Goal: Information Seeking & Learning: Check status

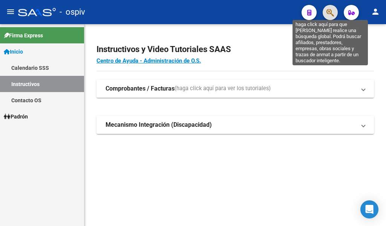
click at [328, 12] on icon "button" at bounding box center [331, 12] width 8 height 9
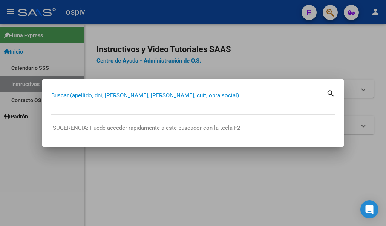
click at [192, 94] on input "Buscar (apellido, dni, [PERSON_NAME], [PERSON_NAME], cuit, obra social)" at bounding box center [188, 95] width 275 height 7
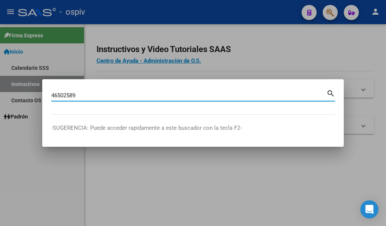
type input "46502589"
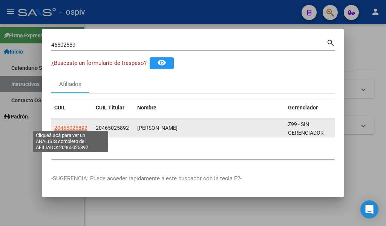
click at [66, 126] on span "20465025892" at bounding box center [70, 128] width 33 height 6
type textarea "20465025892"
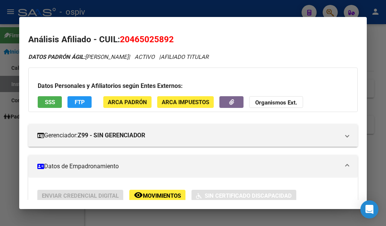
click at [40, 102] on button "SSS" at bounding box center [50, 102] width 24 height 12
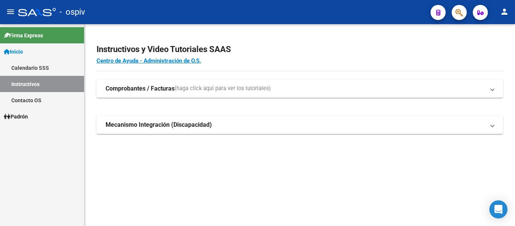
click at [386, 9] on button "button" at bounding box center [459, 12] width 15 height 15
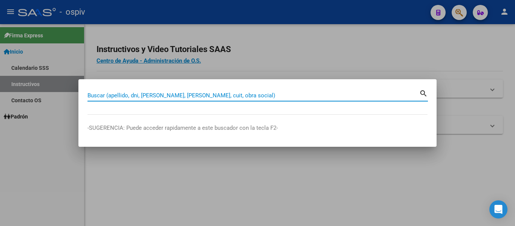
click at [195, 100] on div "Buscar (apellido, dni, [PERSON_NAME], [PERSON_NAME], cuit, obra social)" at bounding box center [253, 95] width 332 height 11
click at [197, 96] on input "Buscar (apellido, dni, [PERSON_NAME], [PERSON_NAME], cuit, obra social)" at bounding box center [253, 95] width 332 height 7
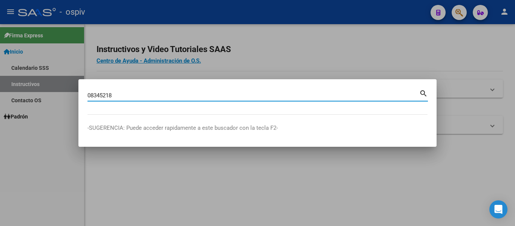
type input "08345218"
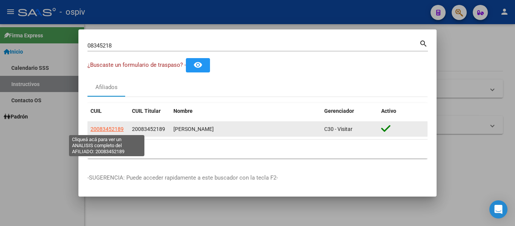
click at [100, 129] on span "20083452189" at bounding box center [106, 129] width 33 height 6
type textarea "20083452189"
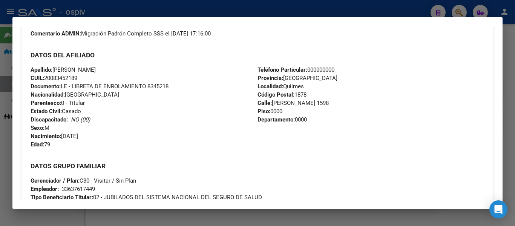
scroll to position [90, 0]
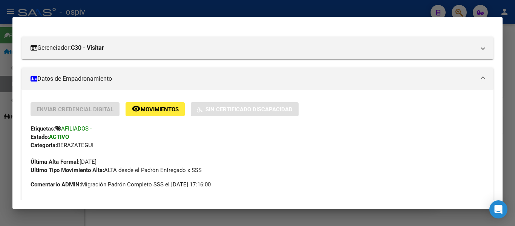
click at [77, 81] on mat-panel-title "Datos de Empadronamiento" at bounding box center [253, 78] width 445 height 9
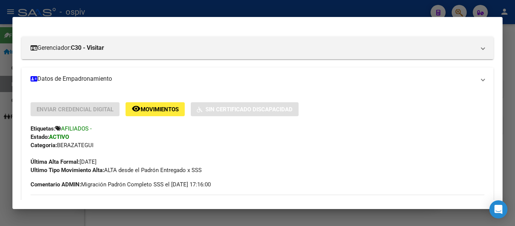
scroll to position [79, 0]
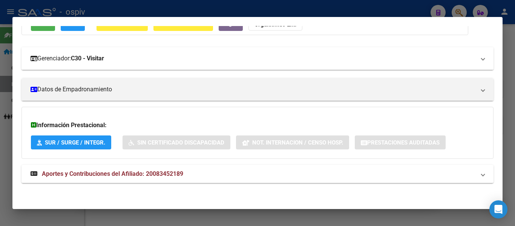
click at [103, 57] on strong "C30 - Visitar" at bounding box center [87, 58] width 33 height 9
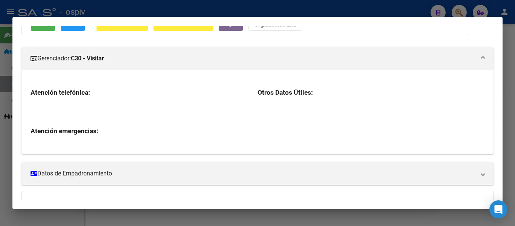
click at [103, 57] on strong "C30 - Visitar" at bounding box center [87, 58] width 33 height 9
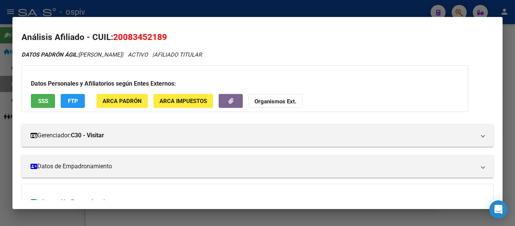
scroll to position [0, 0]
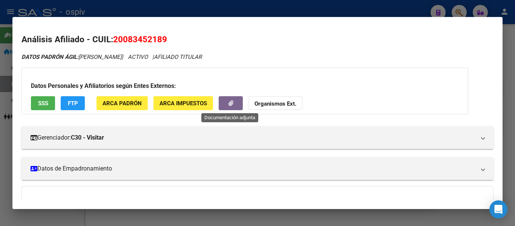
click at [243, 106] on div "Datos Personales y Afiliatorios según Entes Externos: SSS FTP ARCA Padrón ARCA …" at bounding box center [244, 90] width 447 height 47
click at [240, 105] on button "button" at bounding box center [231, 103] width 24 height 14
click at [135, 103] on span "ARCA Padrón" at bounding box center [122, 103] width 39 height 7
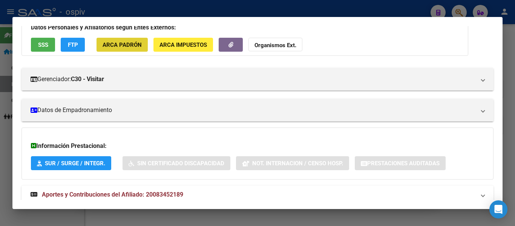
scroll to position [75, 0]
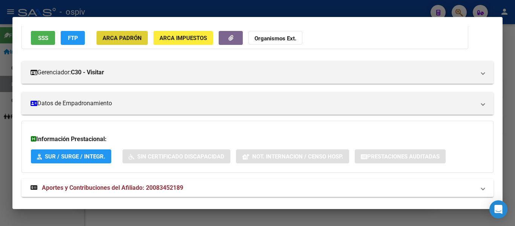
click at [70, 158] on span "SUR / SURGE / INTEGR." at bounding box center [75, 156] width 60 height 7
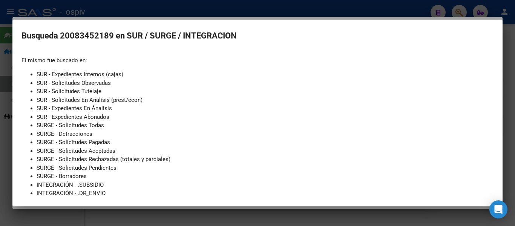
scroll to position [51, 0]
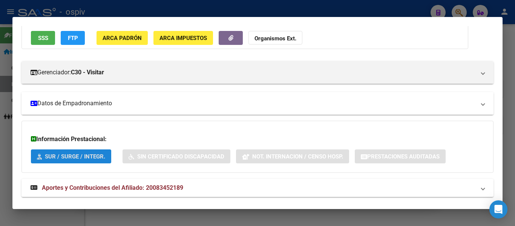
click at [61, 101] on mat-panel-title "Datos de Empadronamiento" at bounding box center [253, 103] width 445 height 9
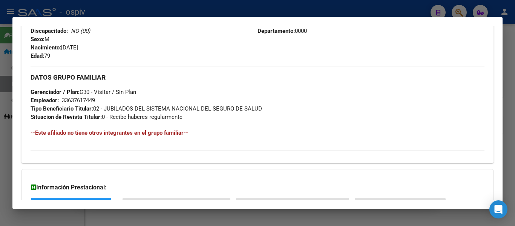
scroll to position [402, 0]
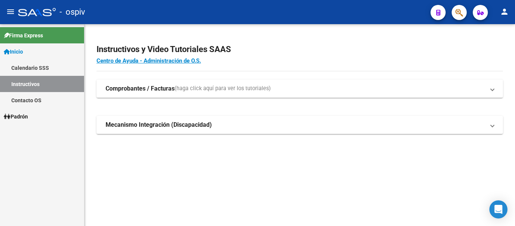
click at [386, 14] on button "button" at bounding box center [459, 12] width 15 height 15
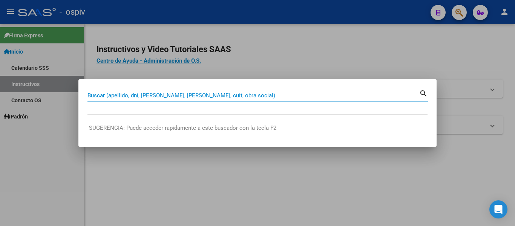
click at [222, 94] on input "Buscar (apellido, dni, [PERSON_NAME], [PERSON_NAME], cuit, obra social)" at bounding box center [253, 95] width 332 height 7
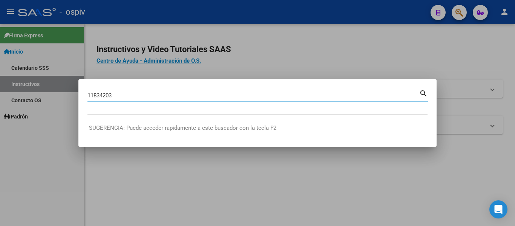
type input "11834203"
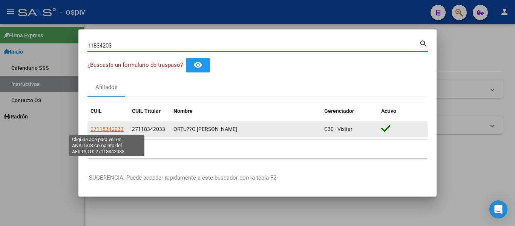
click at [100, 129] on span "27118342033" at bounding box center [106, 129] width 33 height 6
type textarea "27118342033"
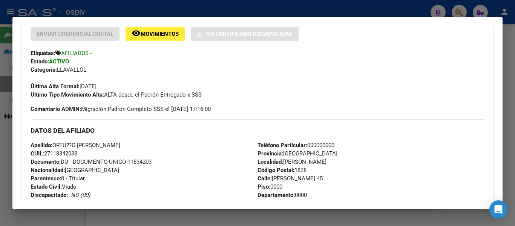
scroll to position [0, 0]
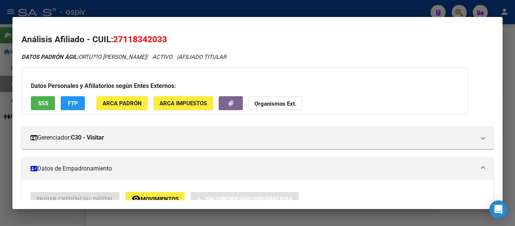
click at [37, 99] on button "SSS" at bounding box center [43, 103] width 24 height 14
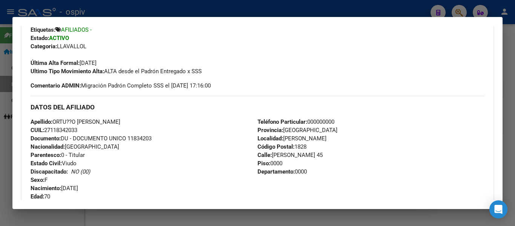
scroll to position [226, 0]
